Goal: Find specific page/section: Find specific page/section

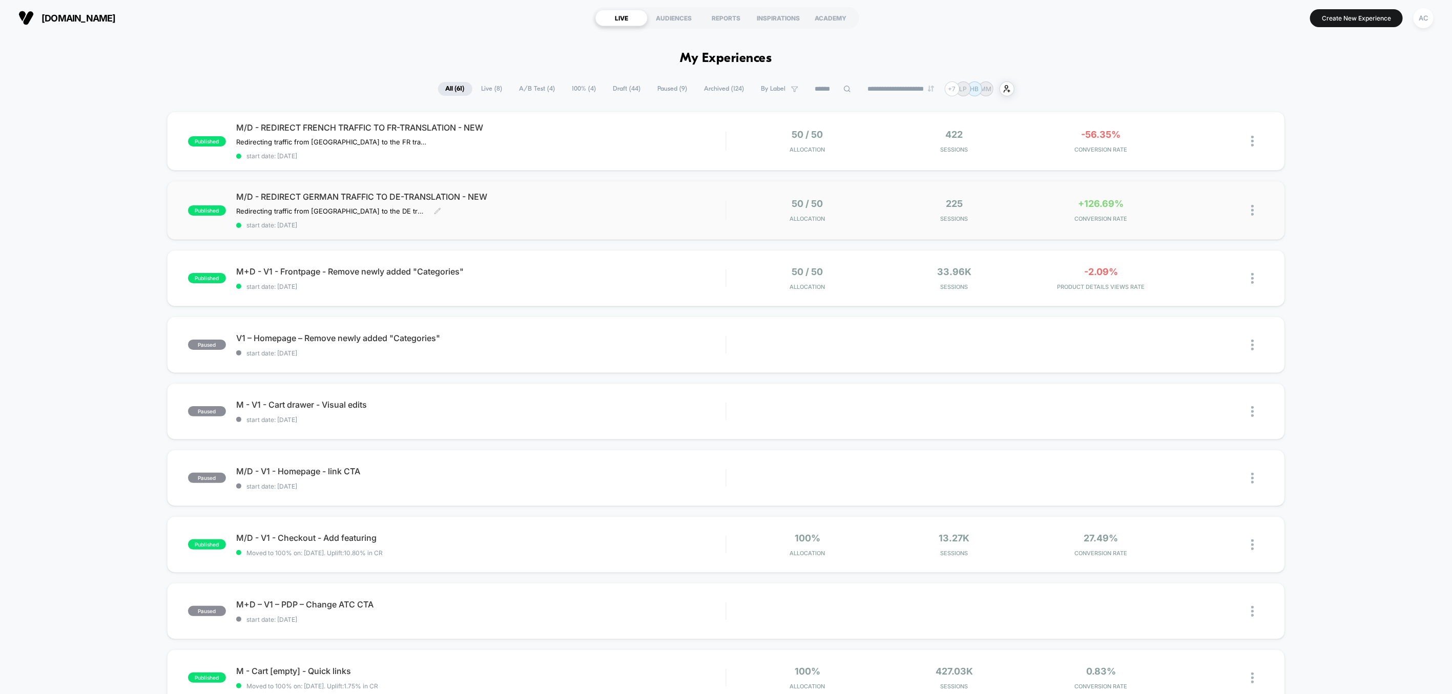
click at [579, 196] on span "M/D - REDIRECT GERMAN TRAFFIC TO DE-TRANSLATION - NEW" at bounding box center [480, 197] width 489 height 10
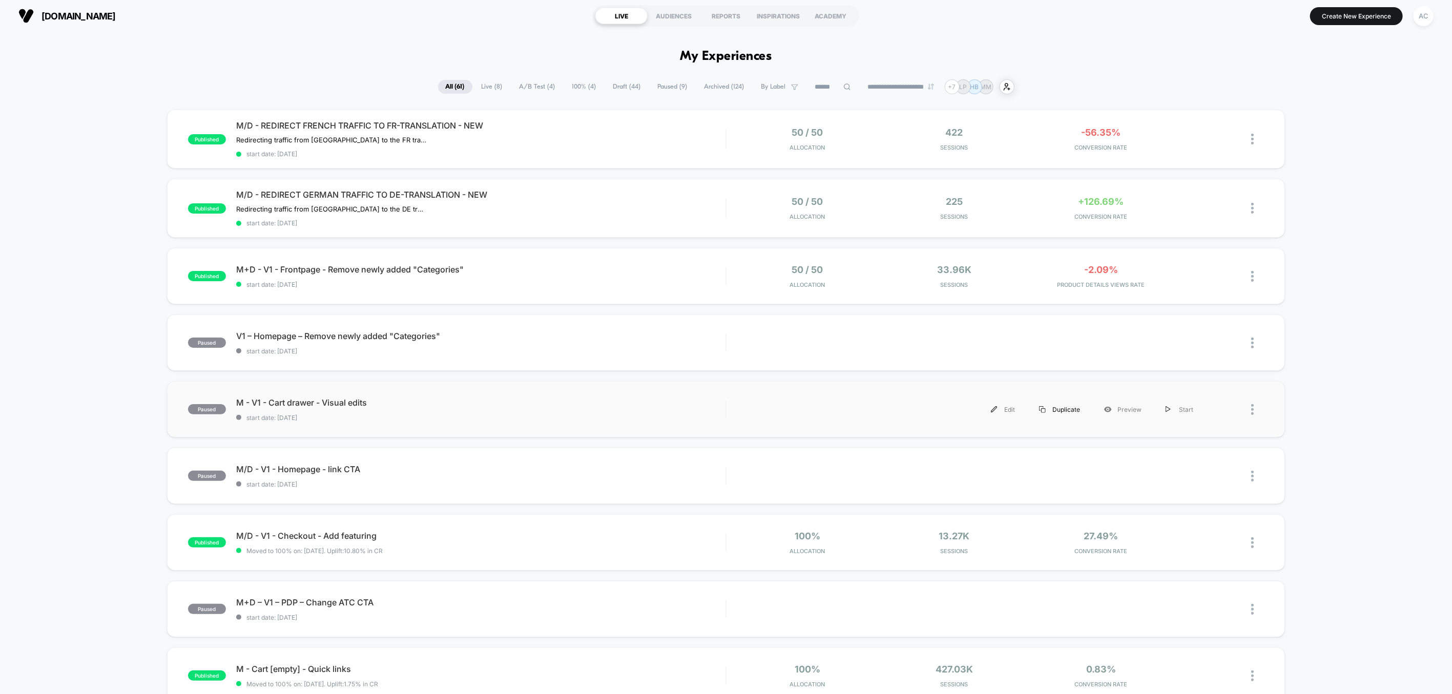
scroll to position [16, 0]
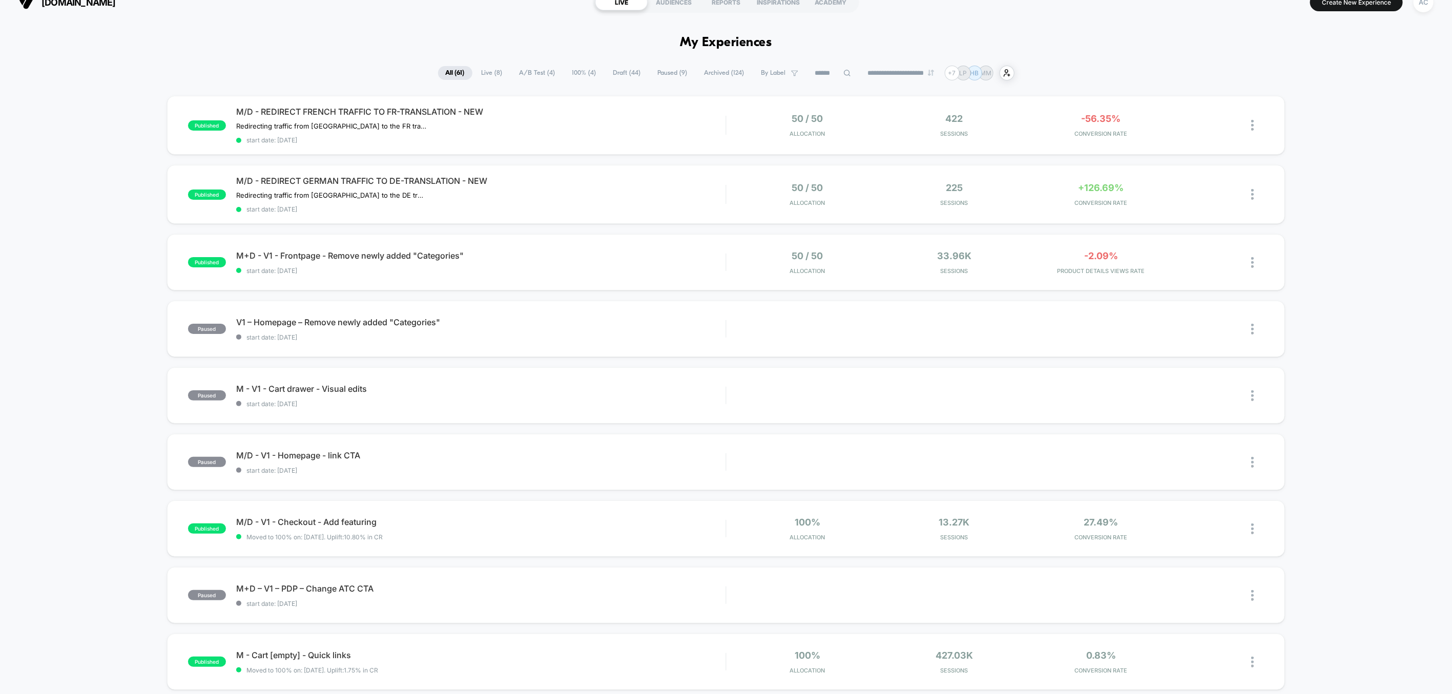
click at [1350, 190] on div "published M/D - REDIRECT FRENCH TRAFFIC TO FR-TRANSLATION - NEW Redirecting tra…" at bounding box center [726, 519] width 1452 height 846
